Goal: Information Seeking & Learning: Learn about a topic

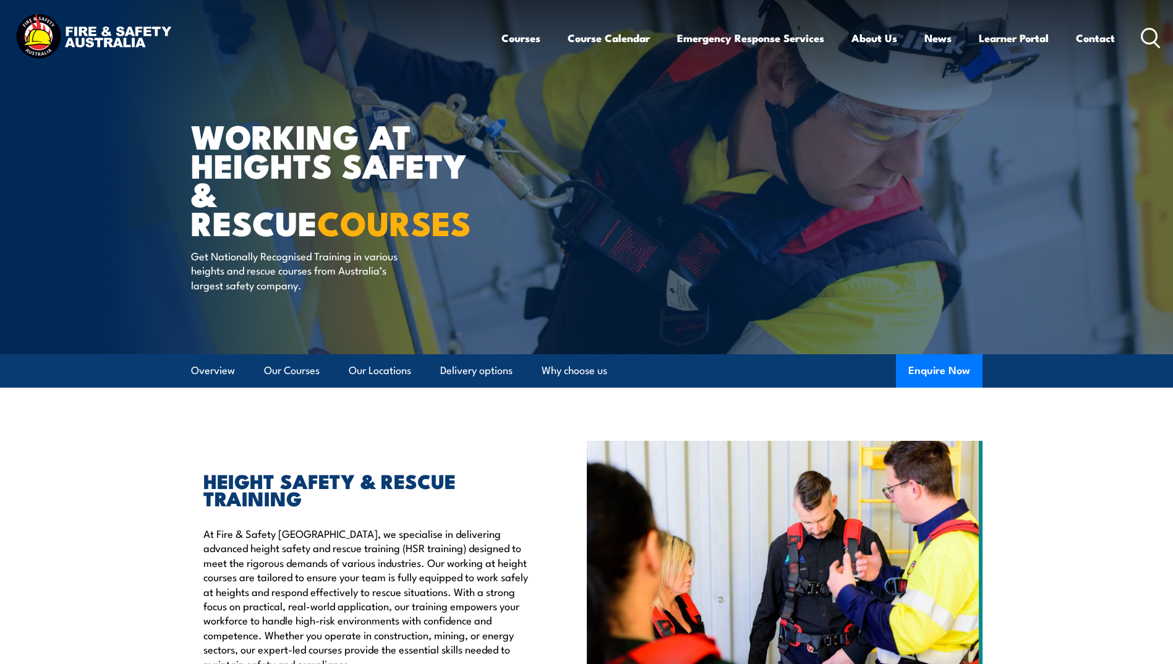
click at [1145, 40] on icon at bounding box center [1150, 38] width 20 height 20
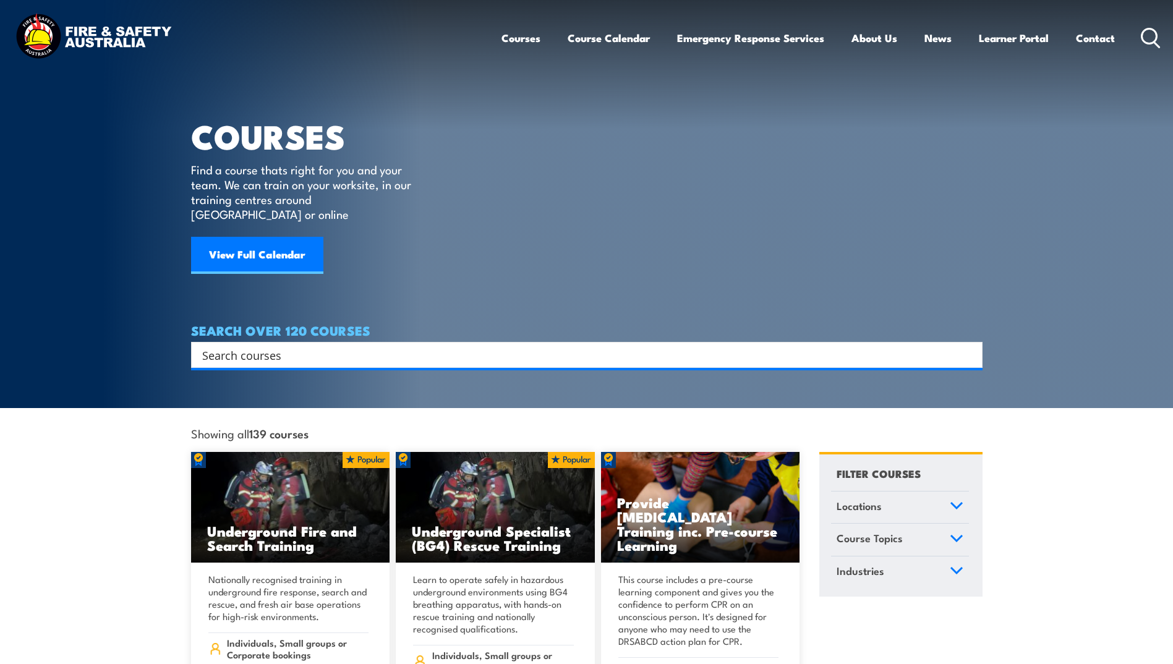
click at [291, 346] on input "Search input" at bounding box center [578, 355] width 753 height 19
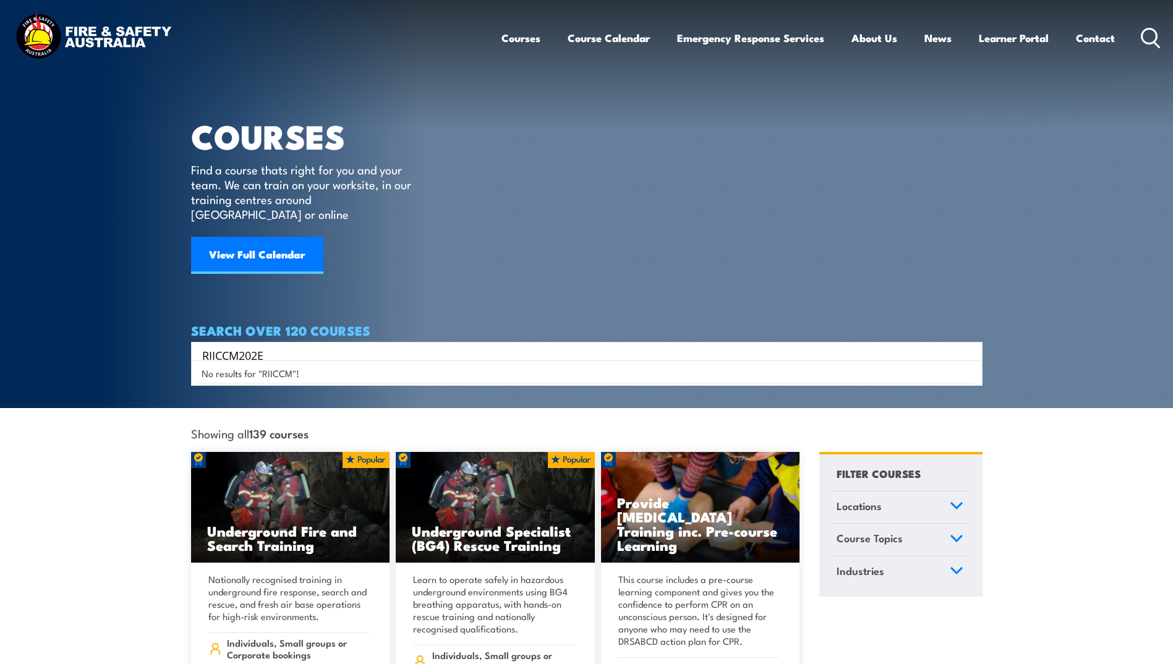
type input "RIICCM202E"
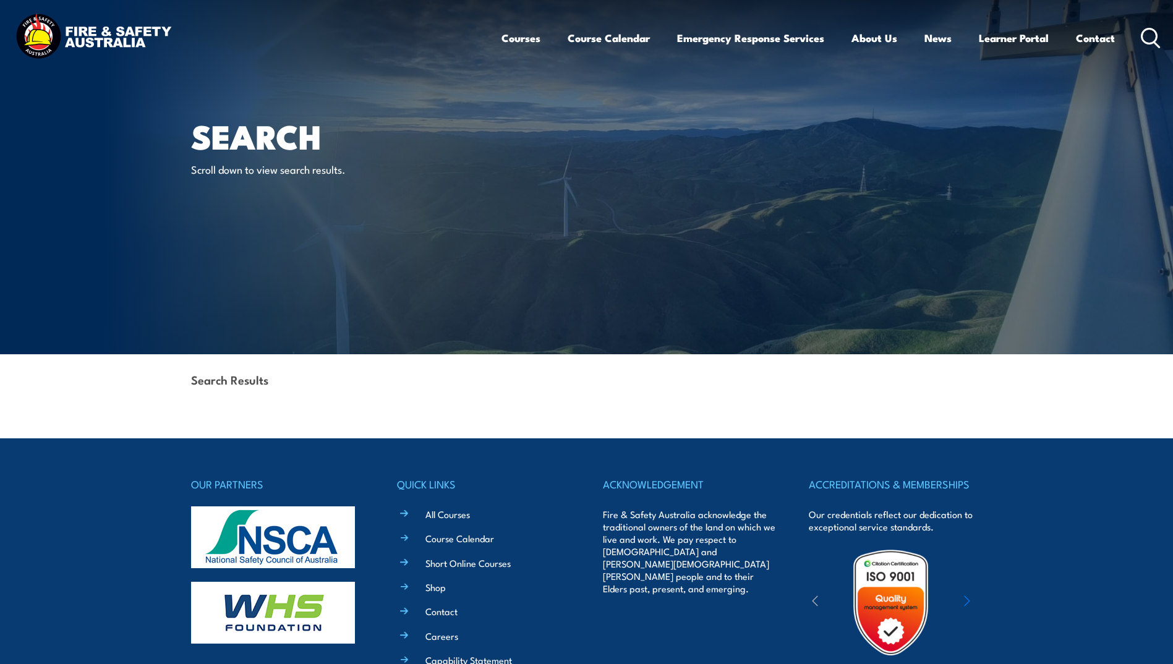
drag, startPoint x: 1155, startPoint y: 43, endPoint x: 1137, endPoint y: 38, distance: 18.0
click at [1155, 43] on icon at bounding box center [1155, 43] width 5 height 5
click at [1142, 40] on circle at bounding box center [1149, 35] width 15 height 15
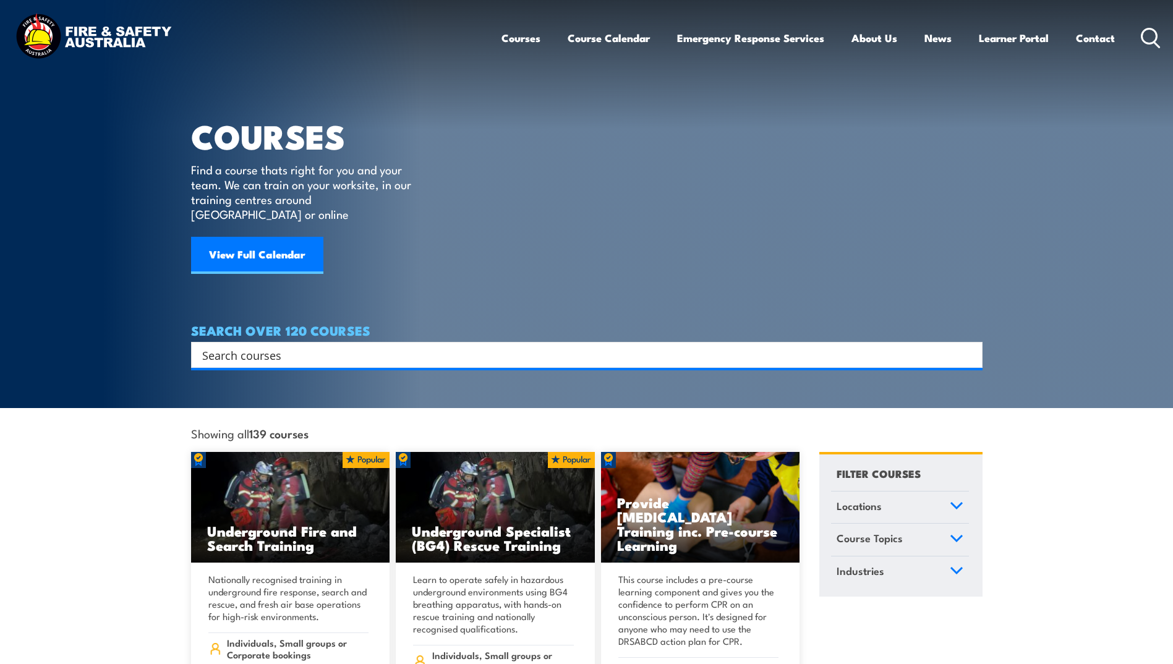
click at [198, 346] on div "Search" at bounding box center [586, 354] width 783 height 17
click at [218, 346] on input "Search input" at bounding box center [578, 355] width 753 height 19
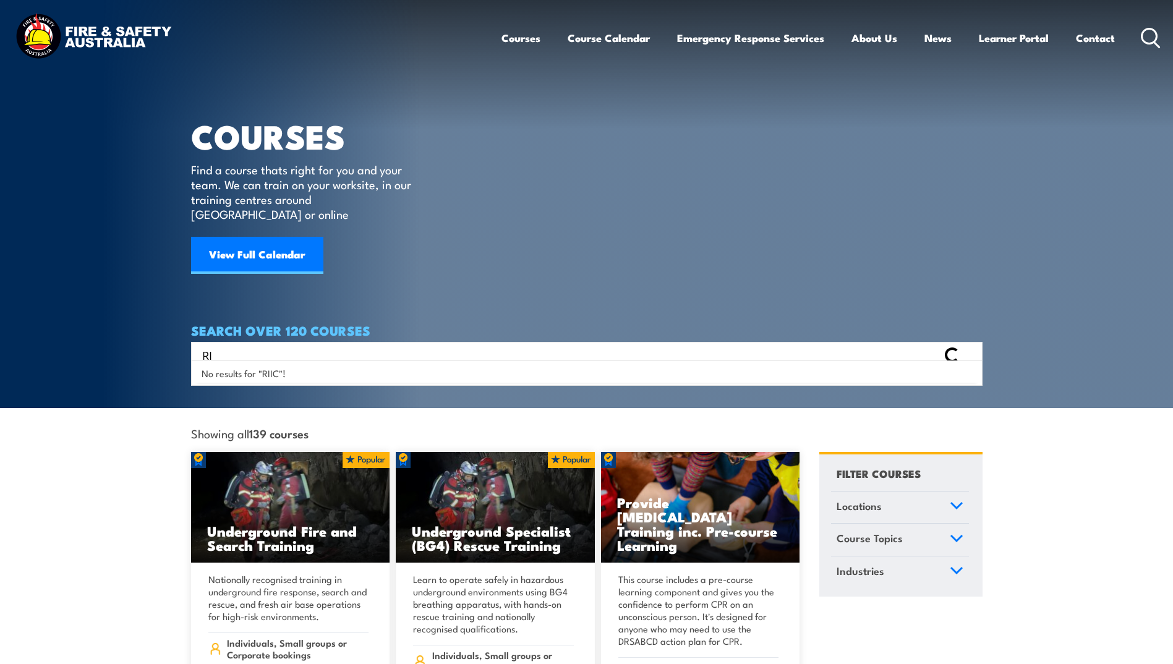
type input "R"
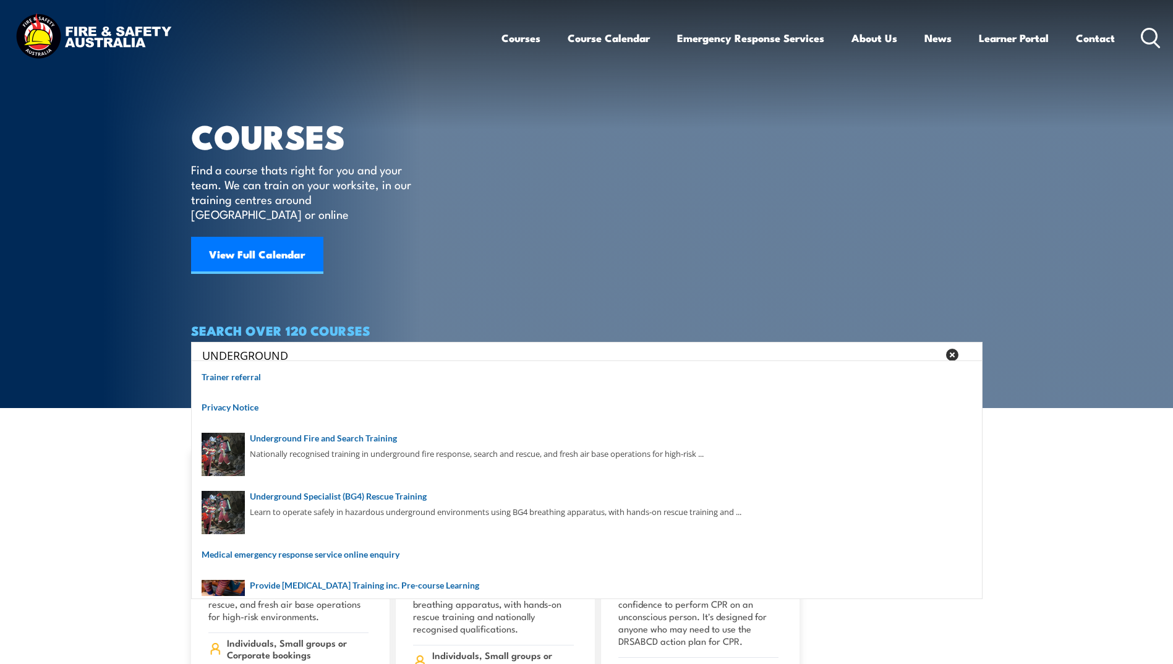
type input "UNDERGROUND"
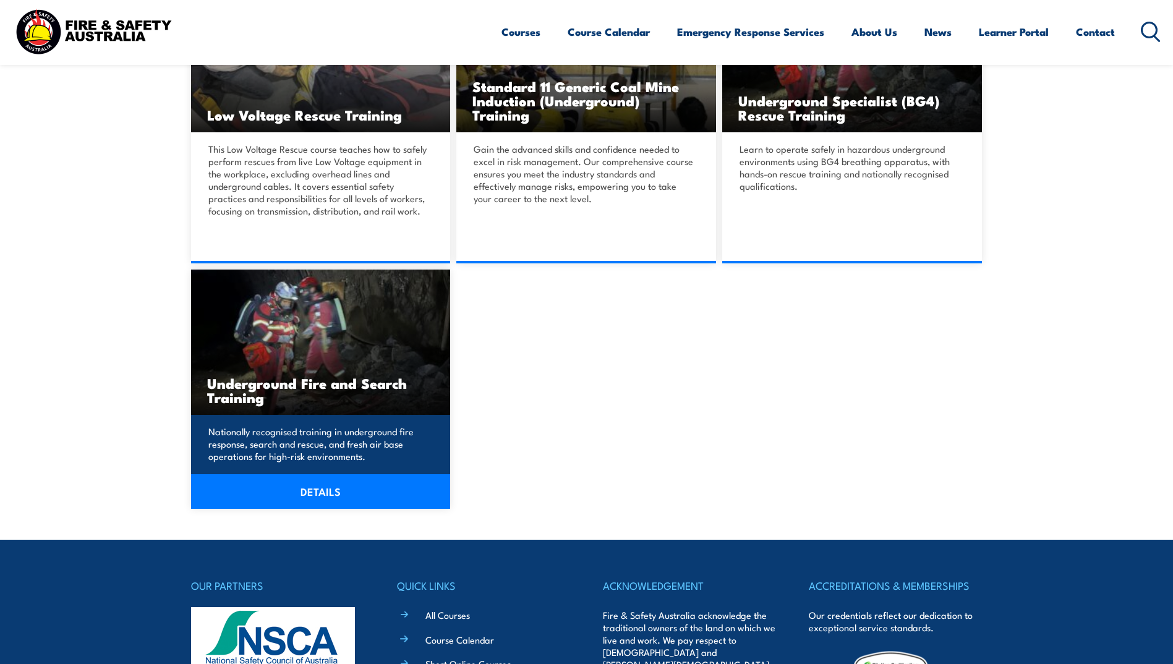
scroll to position [309, 0]
